Goal: Transaction & Acquisition: Purchase product/service

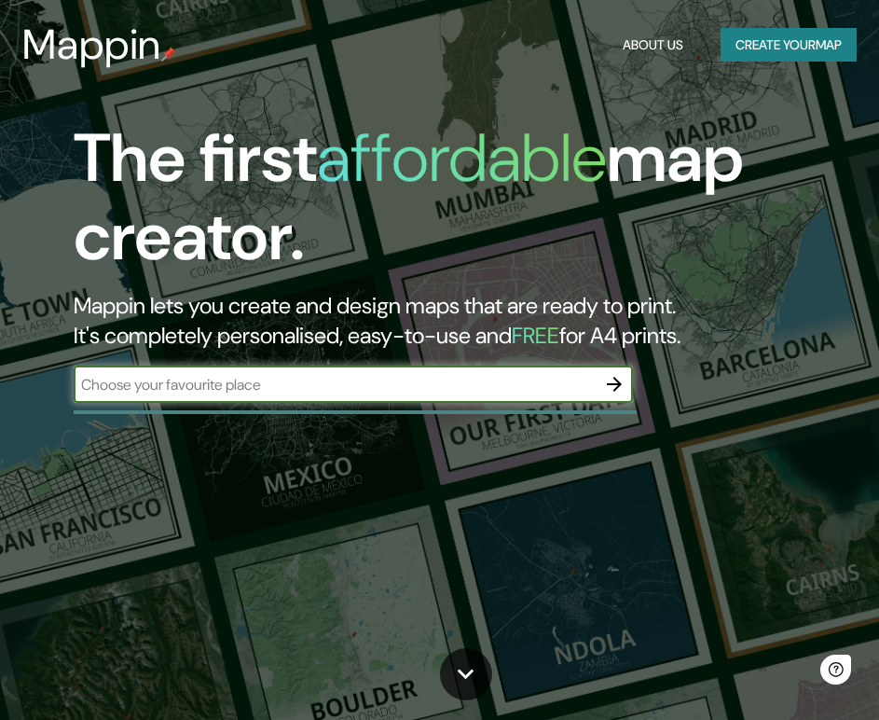
click at [491, 386] on input "text" at bounding box center [335, 384] width 522 height 21
type input "india"
click at [607, 383] on icon "button" at bounding box center [614, 384] width 22 height 22
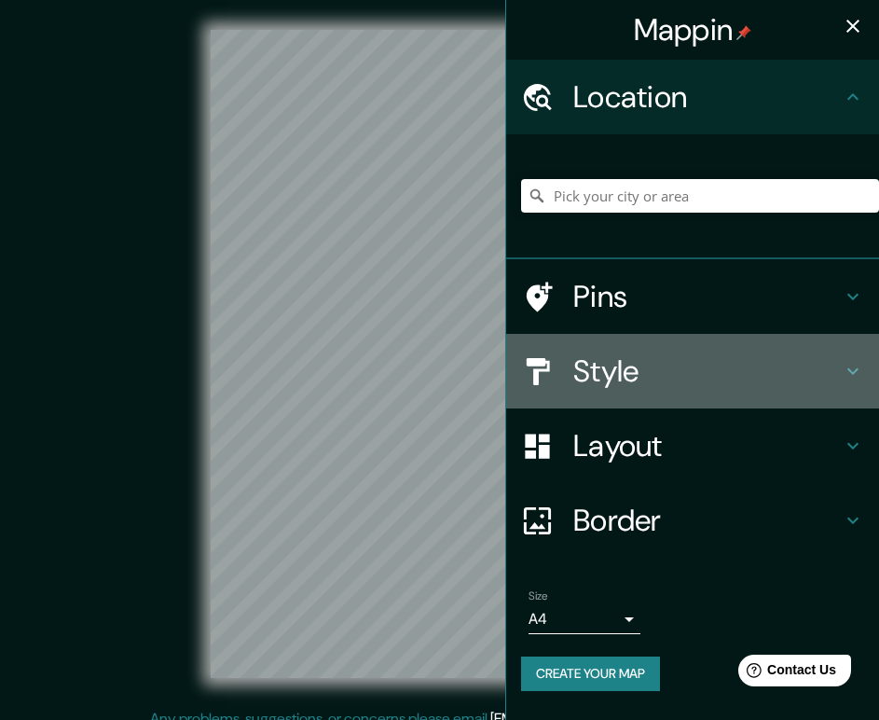
click at [636, 362] on h4 "Style" at bounding box center [708, 371] width 269 height 37
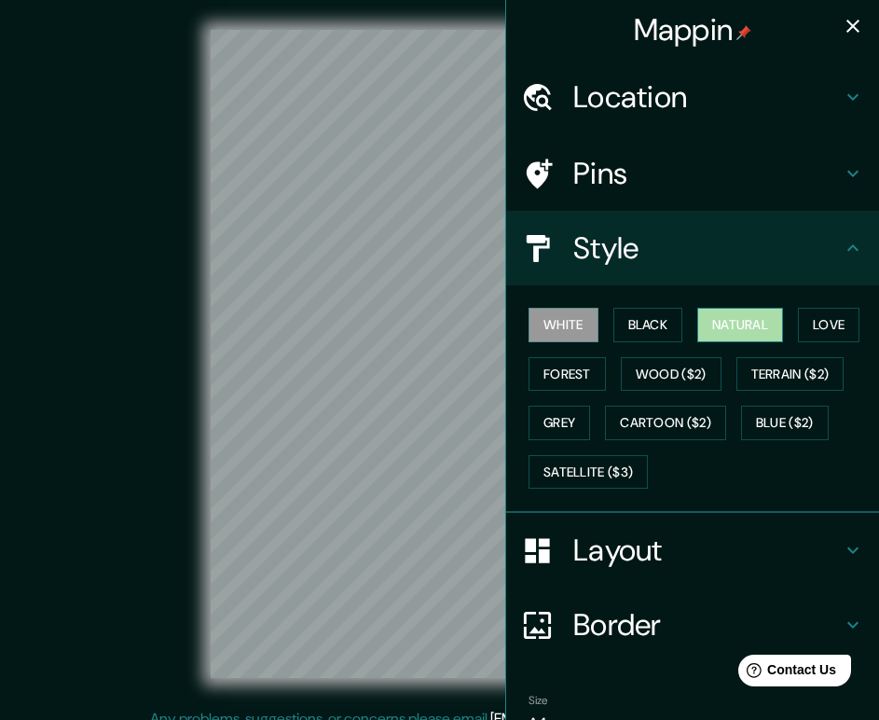
click at [761, 322] on button "Natural" at bounding box center [741, 325] width 86 height 35
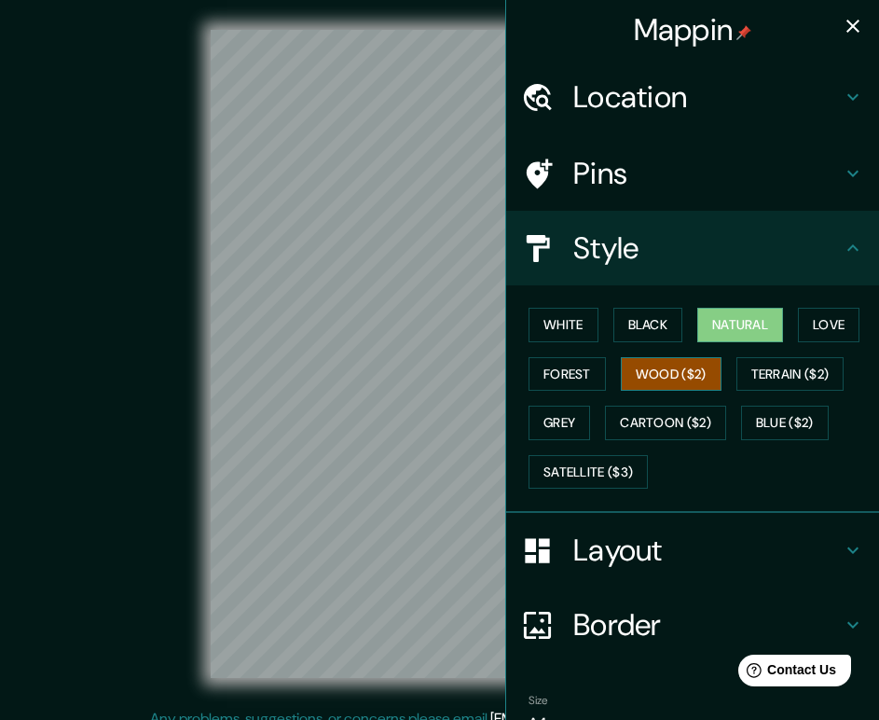
click at [653, 371] on button "Wood ($2)" at bounding box center [671, 374] width 101 height 35
click at [540, 375] on button "Forest" at bounding box center [567, 374] width 77 height 35
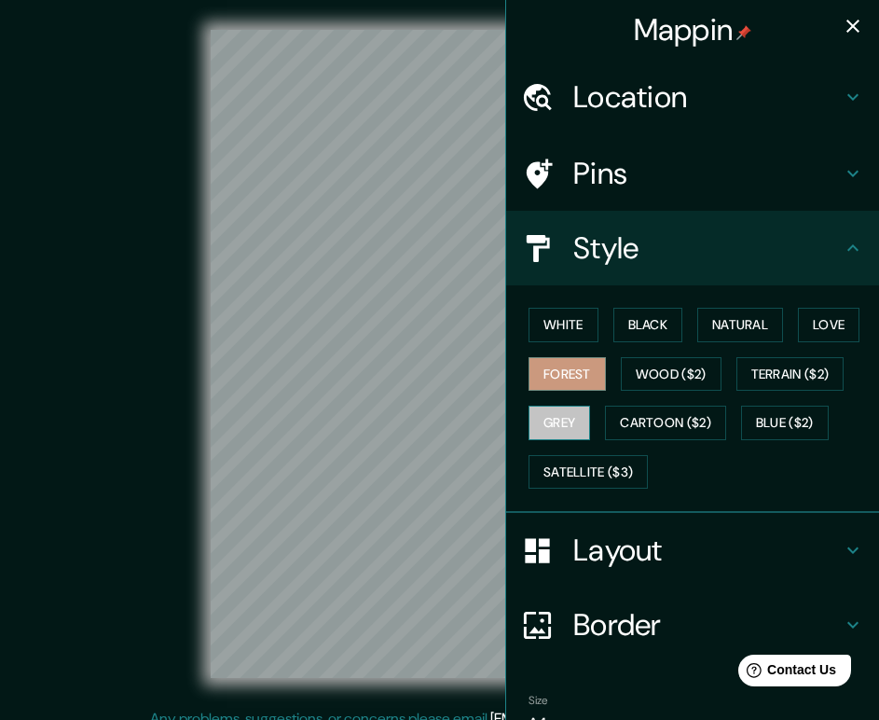
click at [536, 427] on button "Grey" at bounding box center [560, 423] width 62 height 35
